Goal: Find specific fact: Locate a discrete piece of known information

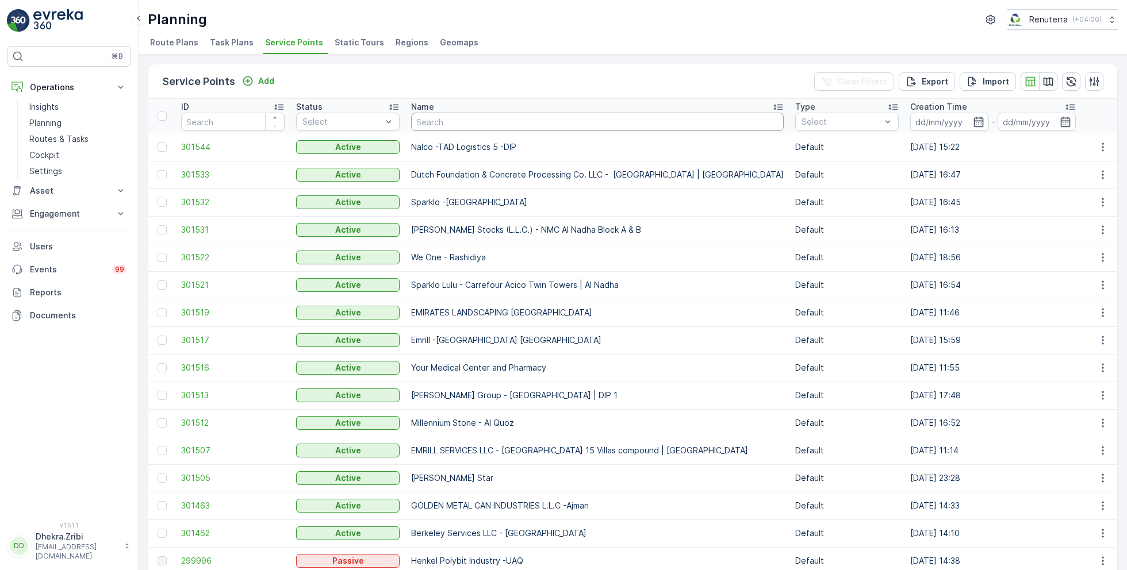
click at [454, 119] on input "text" at bounding box center [597, 122] width 372 height 18
type input "desert"
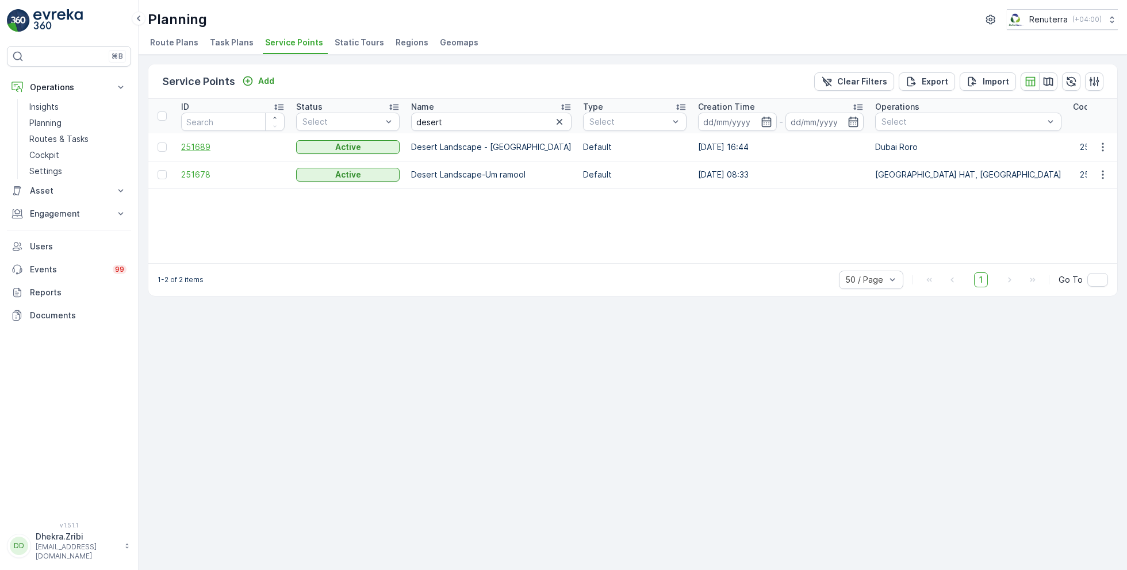
click at [198, 145] on span "251689" at bounding box center [232, 146] width 103 height 11
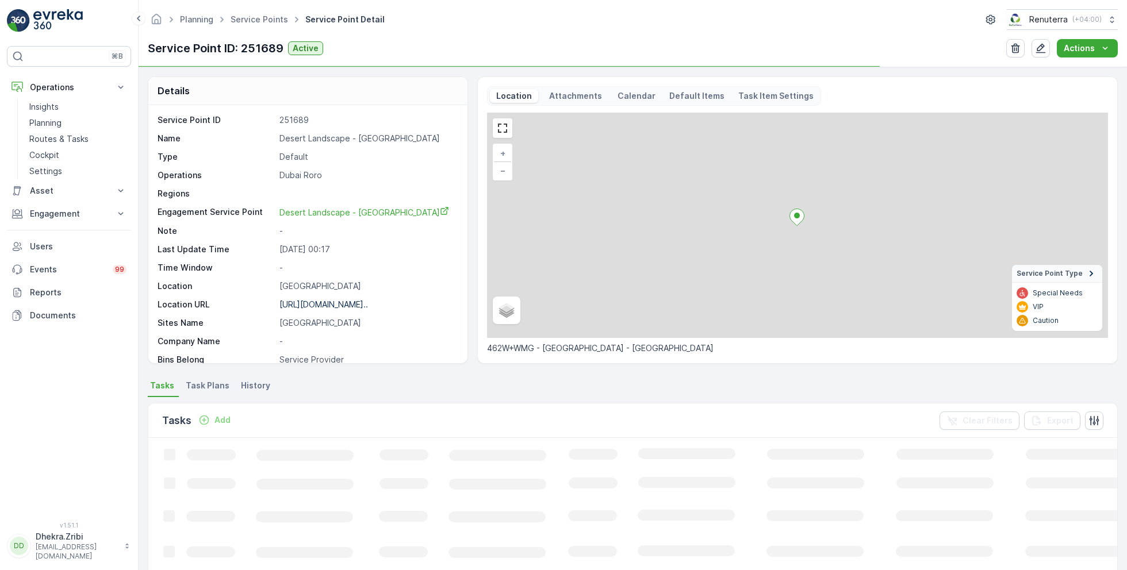
click at [339, 139] on p "Desert Landscape - [GEOGRAPHIC_DATA]" at bounding box center [367, 138] width 176 height 11
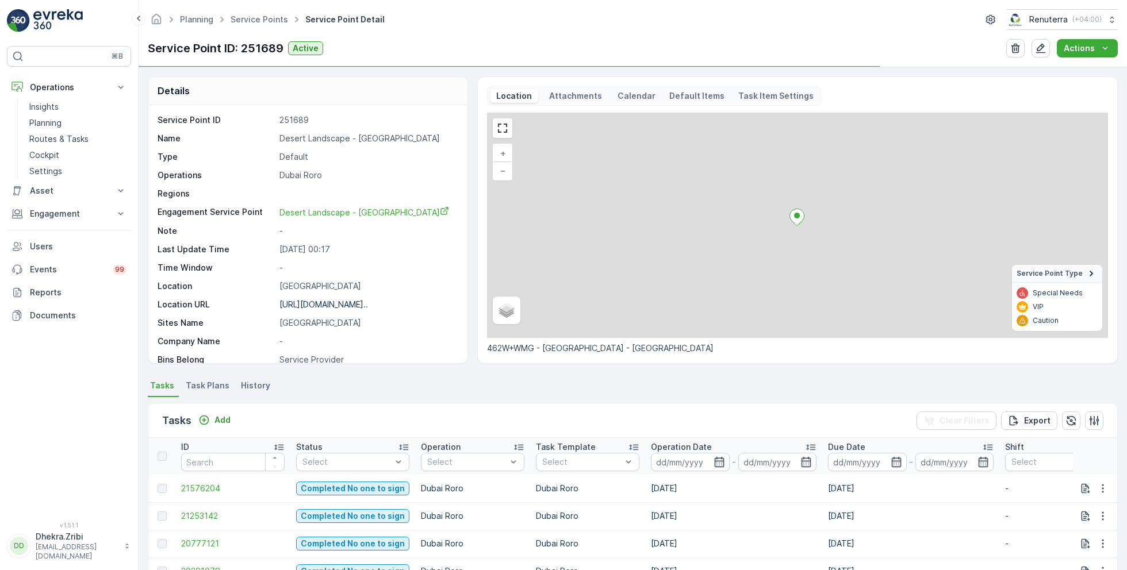
click at [339, 139] on p "Desert Landscape - [GEOGRAPHIC_DATA]" at bounding box center [367, 138] width 176 height 11
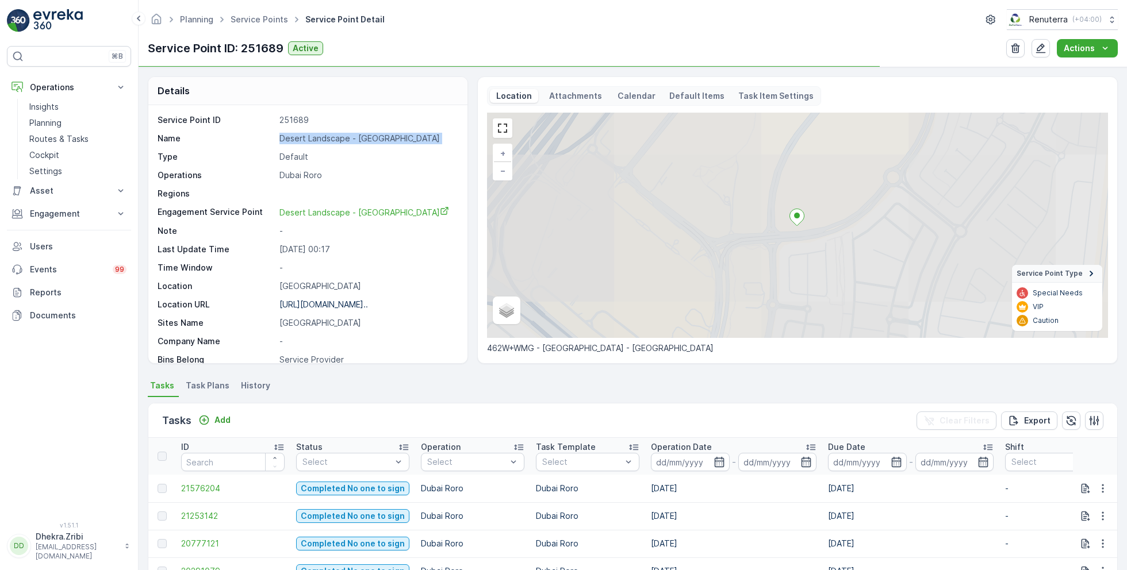
click at [339, 139] on p "Desert Landscape - [GEOGRAPHIC_DATA]" at bounding box center [367, 138] width 176 height 11
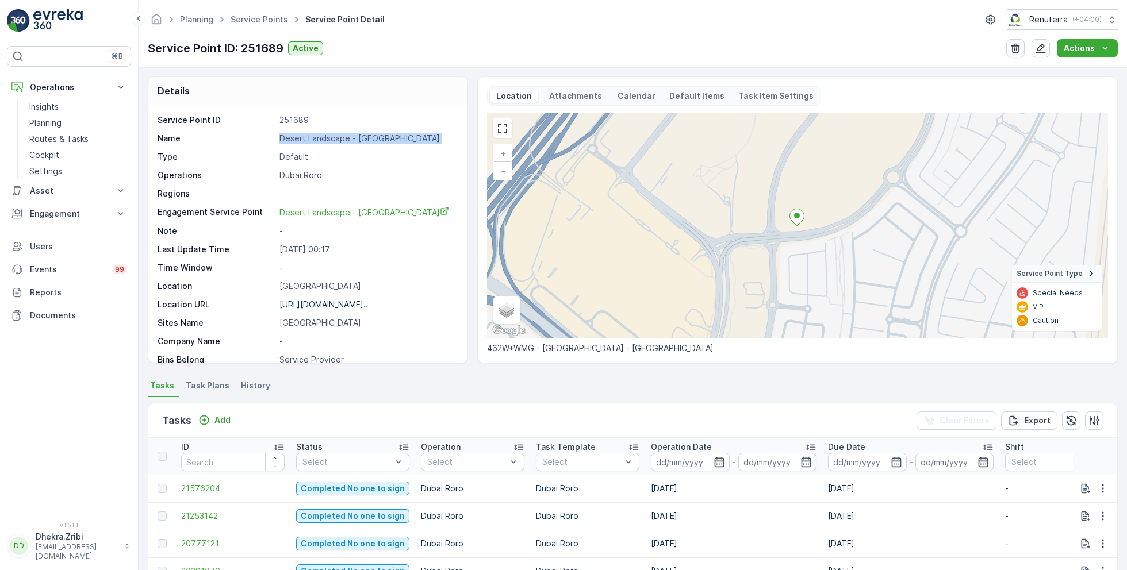
copy p "Desert Landscape - [GEOGRAPHIC_DATA]"
